Goal: Task Accomplishment & Management: Complete application form

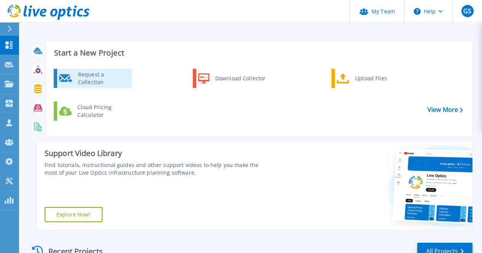
click at [86, 74] on div "Request a Collection" at bounding box center [102, 78] width 56 height 15
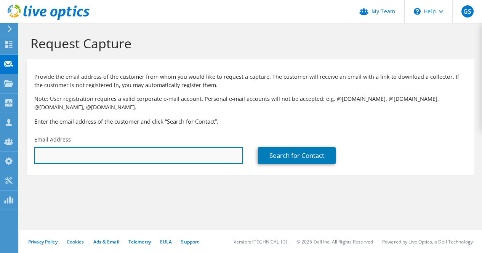
click at [147, 155] on input "text" at bounding box center [138, 155] width 208 height 17
paste input "[EMAIL_ADDRESS][DOMAIN_NAME]"
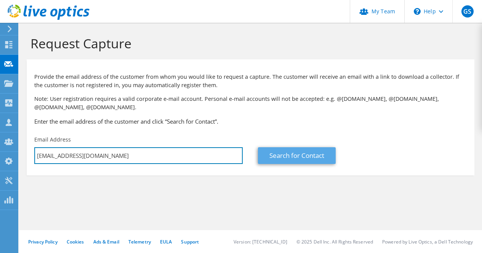
type input "[EMAIL_ADDRESS][DOMAIN_NAME]"
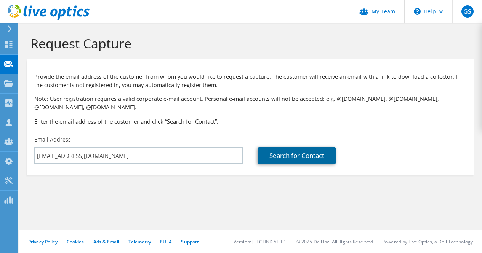
click at [295, 157] on link "Search for Contact" at bounding box center [297, 155] width 78 height 17
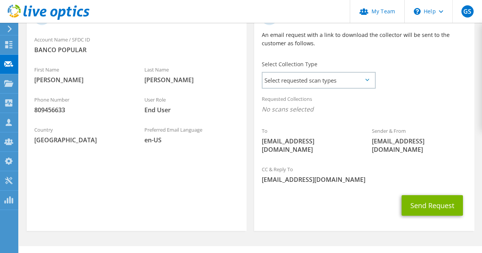
scroll to position [189, 0]
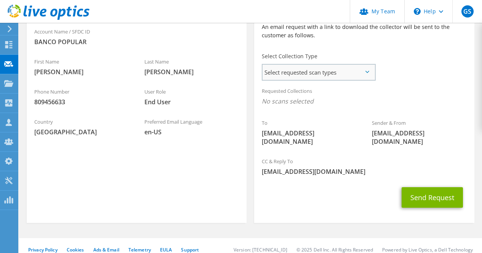
click at [298, 78] on span "Select requested scan types" at bounding box center [319, 72] width 112 height 15
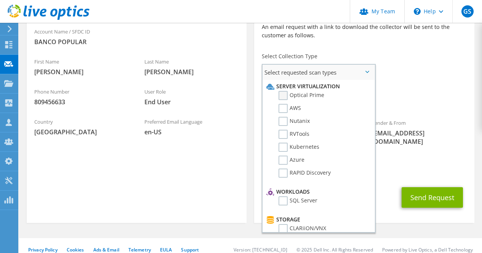
click at [305, 94] on label "Optical Prime" at bounding box center [302, 95] width 46 height 9
click at [0, 0] on input "Optical Prime" at bounding box center [0, 0] width 0 height 0
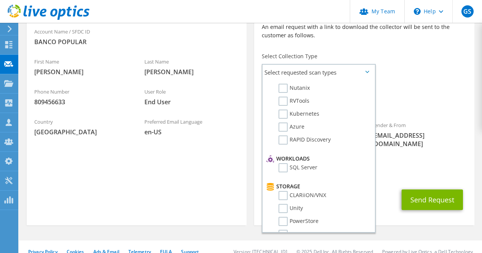
scroll to position [0, 0]
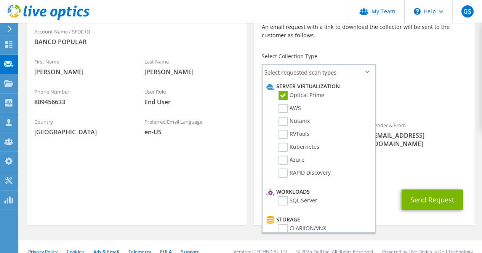
click at [416, 92] on div "Requested Collections No scans selected Optical Prime" at bounding box center [364, 98] width 220 height 30
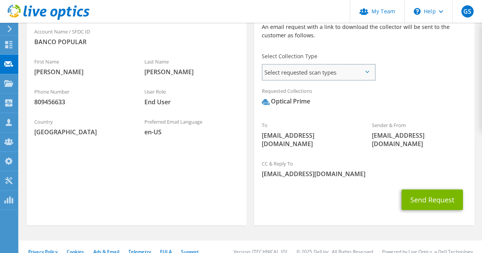
click at [351, 72] on span "Select requested scan types" at bounding box center [319, 72] width 112 height 15
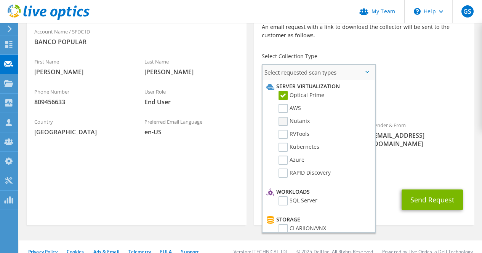
click at [304, 124] on label "Nutanix" at bounding box center [294, 121] width 31 height 9
click at [0, 0] on input "Nutanix" at bounding box center [0, 0] width 0 height 0
click at [443, 103] on span "Optical Prime Nutanix" at bounding box center [364, 103] width 205 height 13
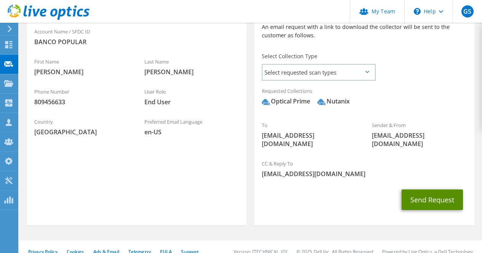
click at [440, 190] on button "Send Request" at bounding box center [432, 200] width 61 height 21
